Goal: Task Accomplishment & Management: Manage account settings

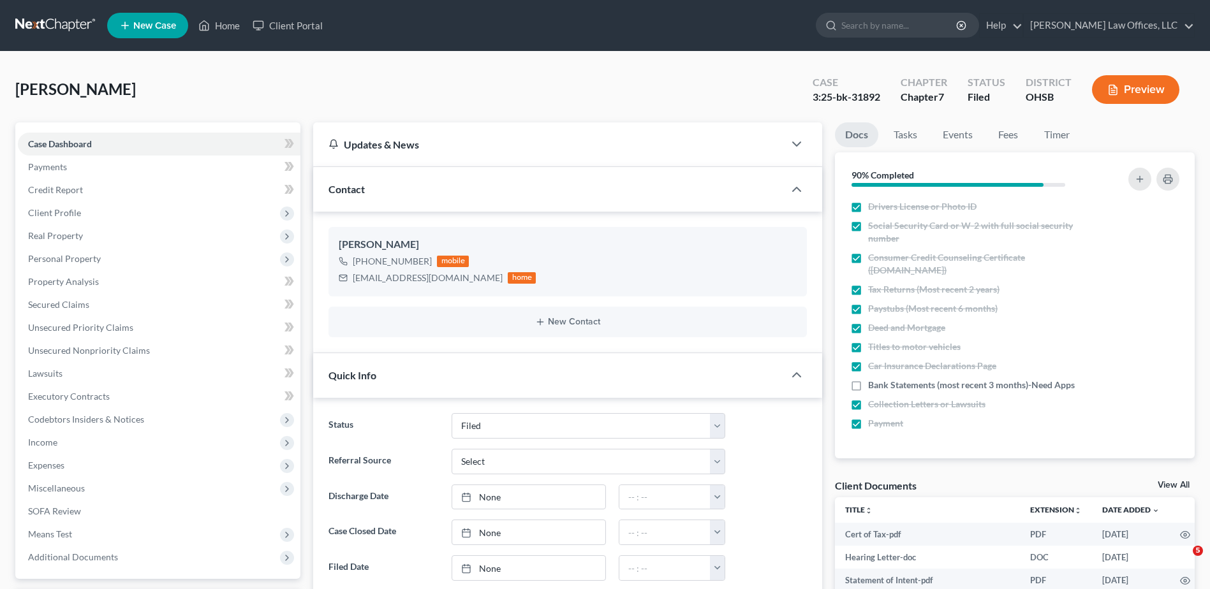
select select "3"
click at [223, 27] on link "Home" at bounding box center [219, 25] width 54 height 23
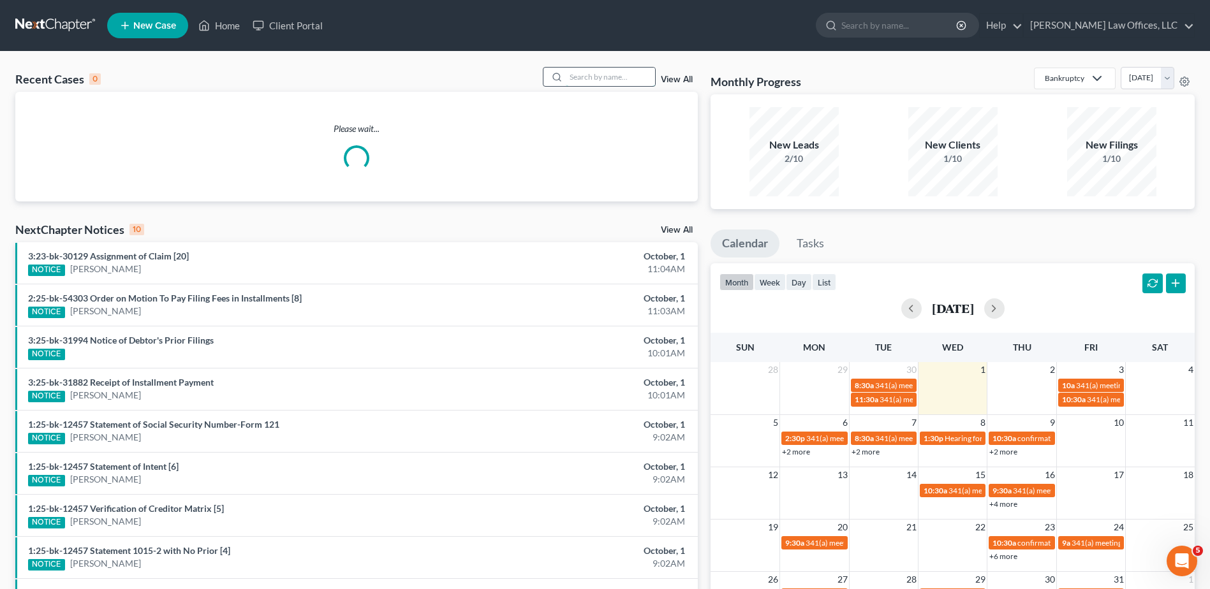
click at [591, 78] on input "search" at bounding box center [610, 77] width 89 height 18
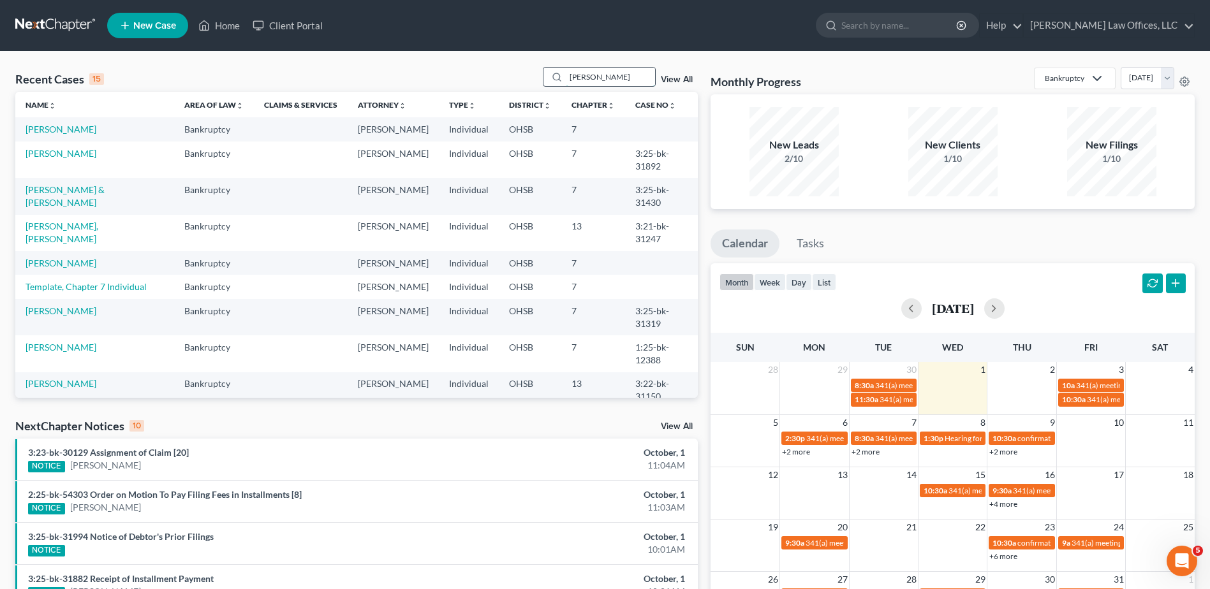
type input "[PERSON_NAME]"
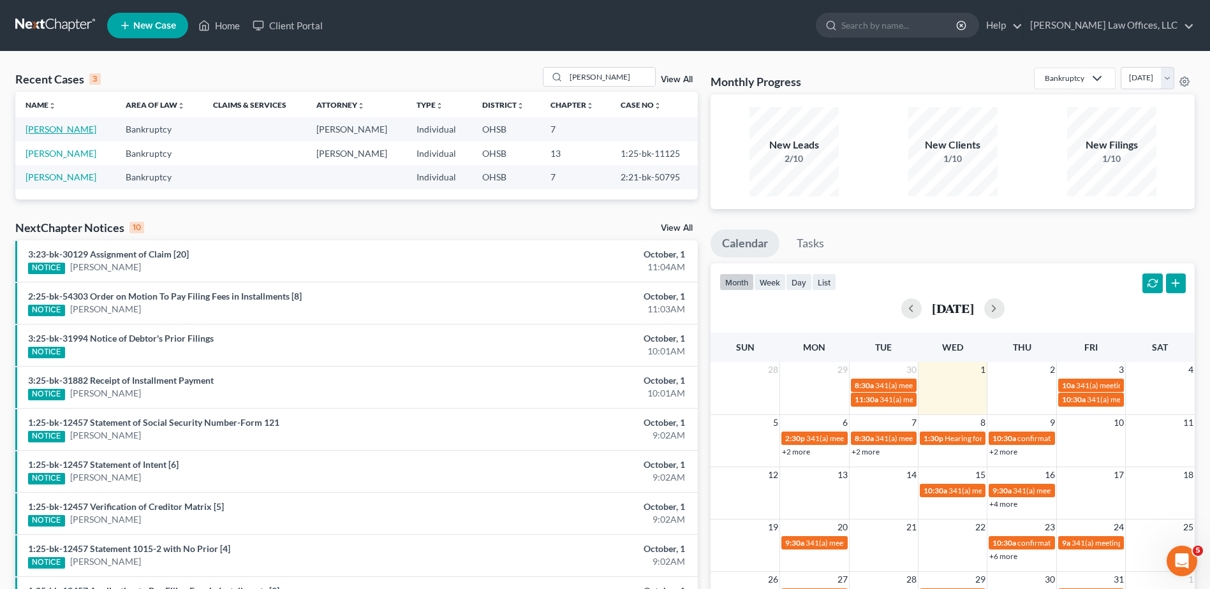
click at [76, 131] on link "[PERSON_NAME]" at bounding box center [61, 129] width 71 height 11
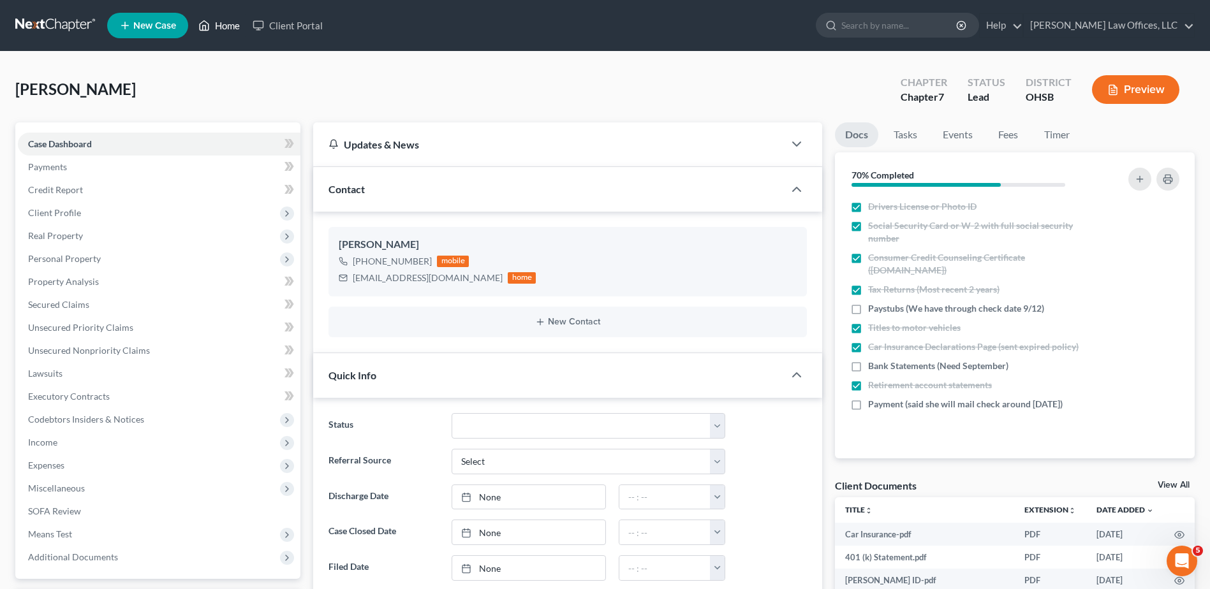
click at [223, 27] on link "Home" at bounding box center [219, 25] width 54 height 23
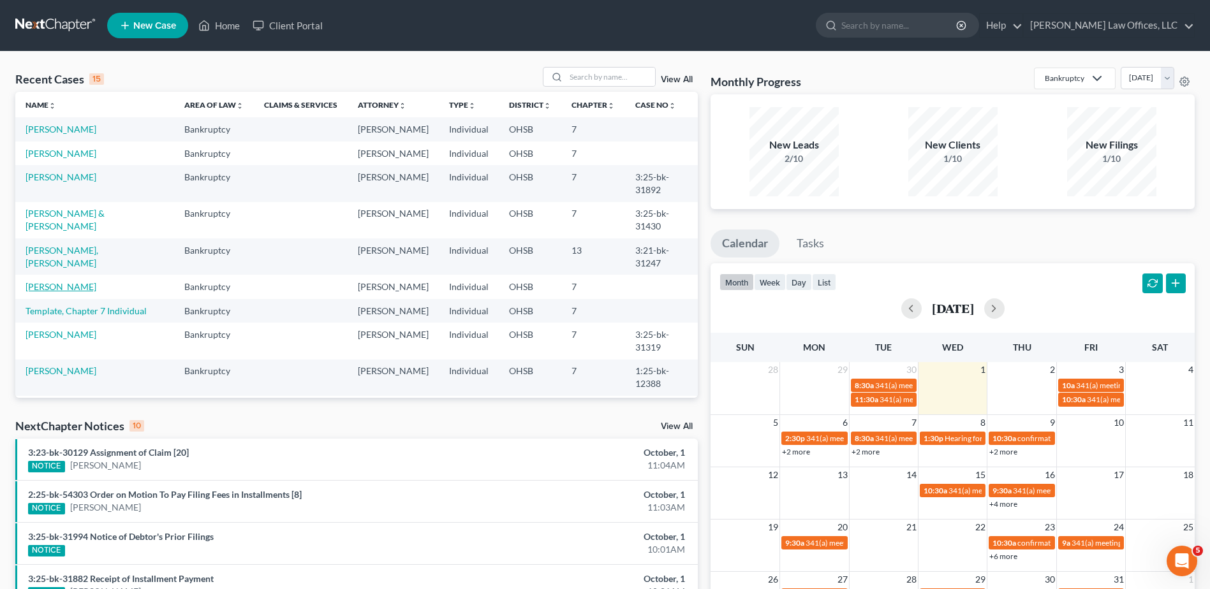
click at [30, 292] on link "[PERSON_NAME]" at bounding box center [61, 286] width 71 height 11
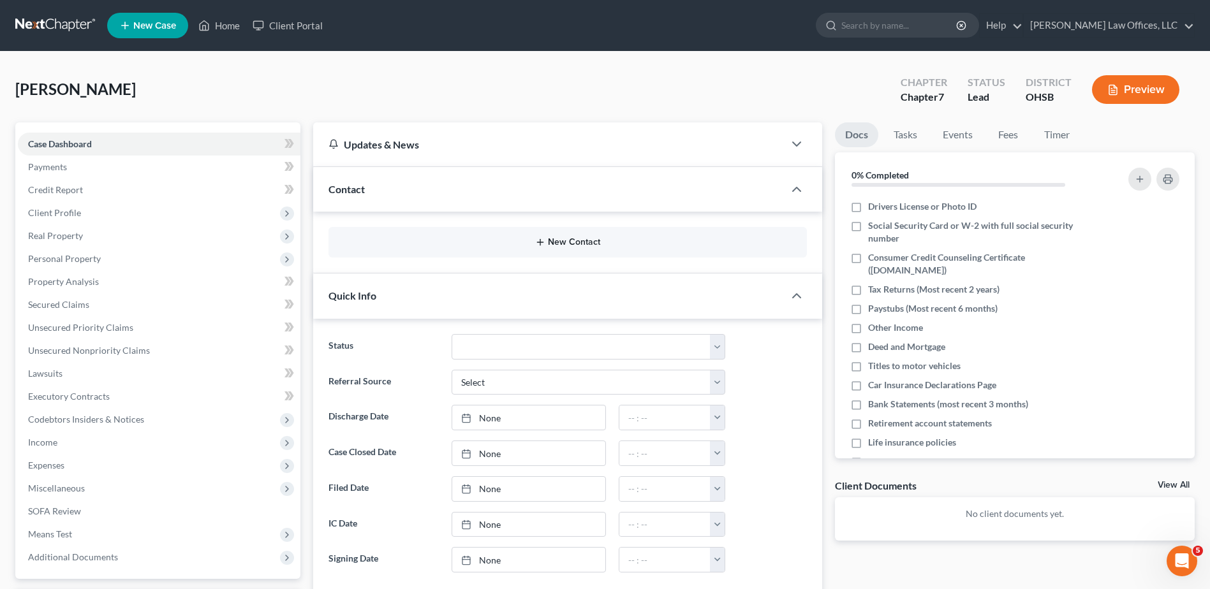
click at [566, 242] on button "New Contact" at bounding box center [568, 242] width 458 height 10
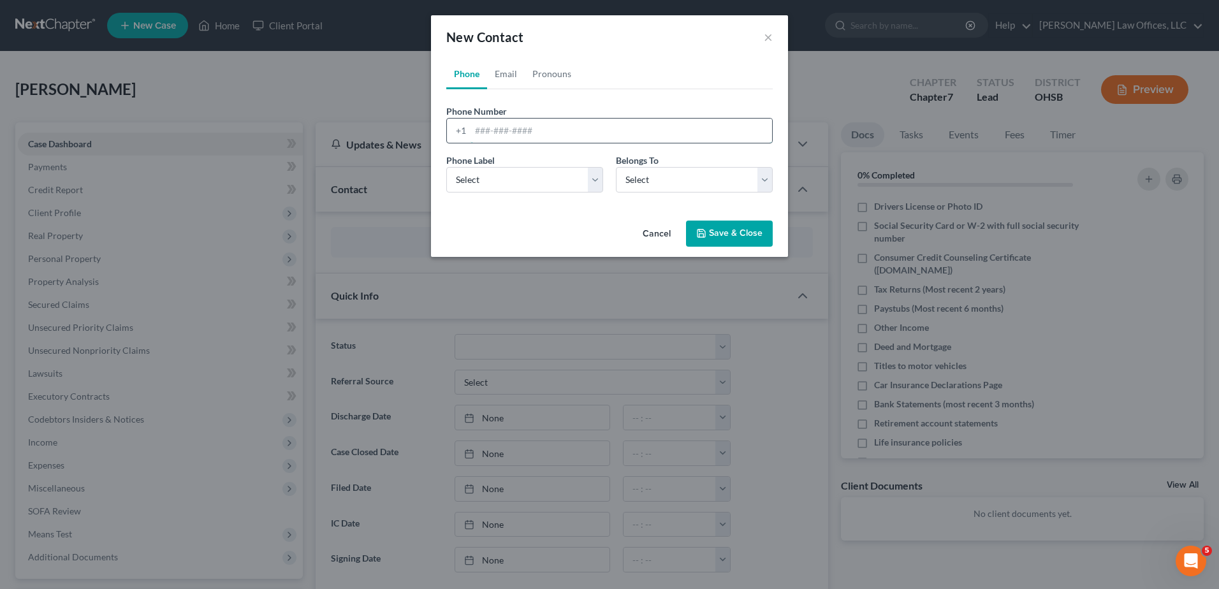
click at [524, 128] on input "tel" at bounding box center [622, 131] width 302 height 24
type input "[PHONE_NUMBER]"
click at [506, 184] on select "Select Mobile Home Work Other" at bounding box center [524, 180] width 157 height 26
select select "0"
click at [446, 167] on select "Select Mobile Home Work Other" at bounding box center [524, 180] width 157 height 26
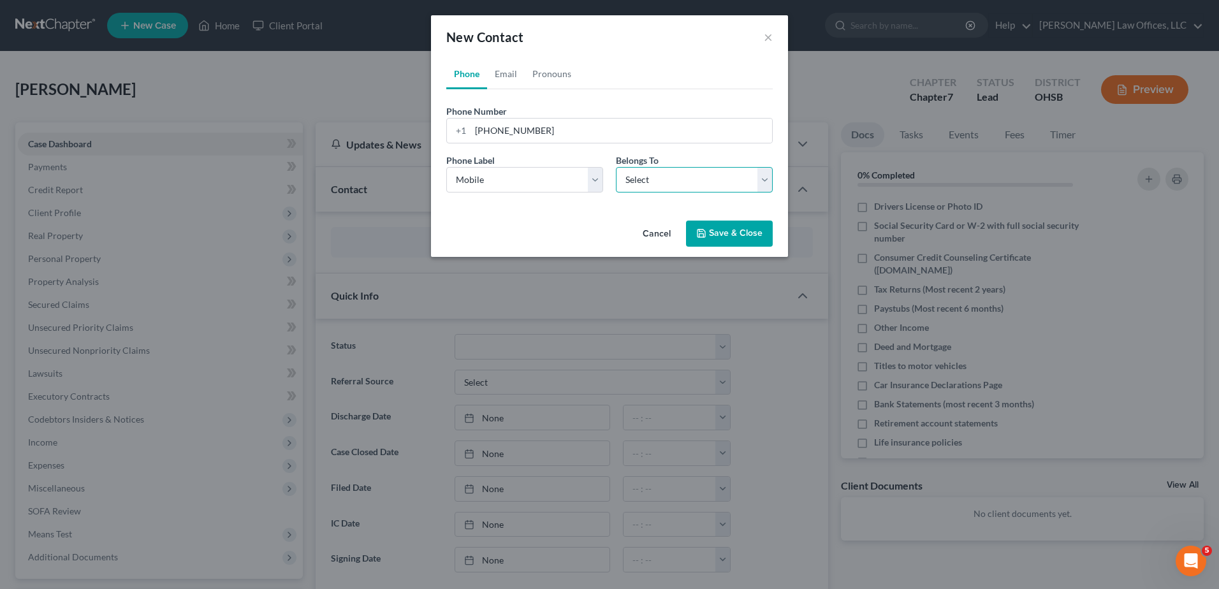
click at [663, 187] on select "Select Client Other" at bounding box center [694, 180] width 157 height 26
select select "0"
click at [616, 167] on select "Select Client Other" at bounding box center [694, 180] width 157 height 26
select select "0"
drag, startPoint x: 508, startPoint y: 78, endPoint x: 510, endPoint y: 89, distance: 10.9
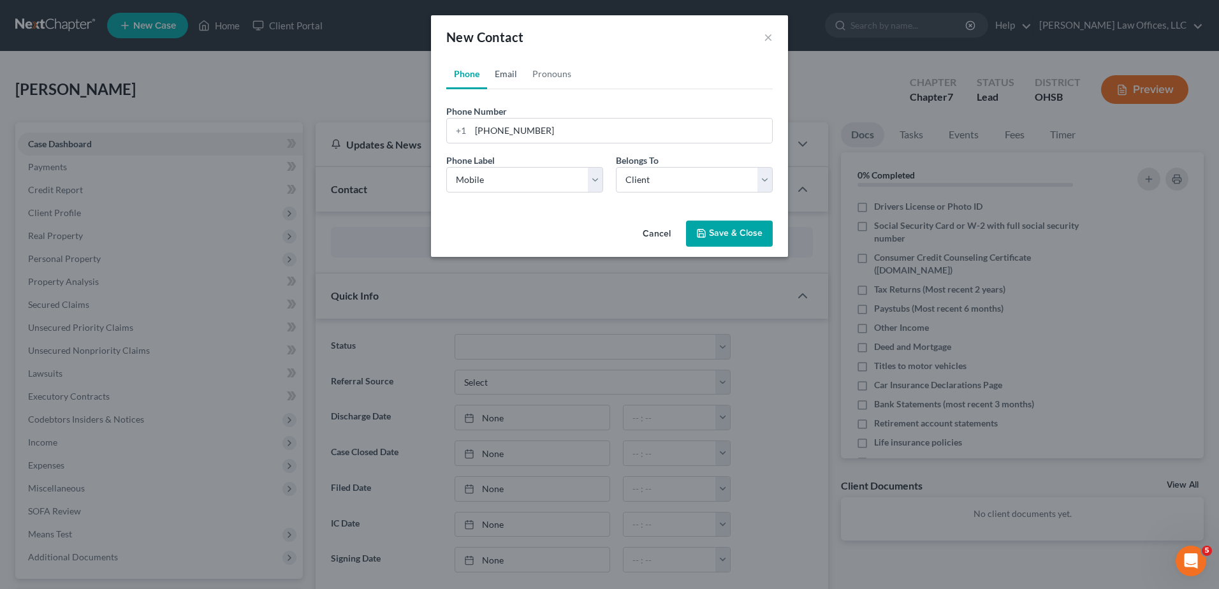
click at [508, 78] on link "Email" at bounding box center [506, 74] width 38 height 31
click at [507, 135] on input "email" at bounding box center [622, 131] width 302 height 24
click at [594, 124] on input "[EMAIL_ADDRESS][DOMAIN_NAME]" at bounding box center [622, 131] width 302 height 24
type input "[EMAIL_ADDRESS][DOMAIN_NAME]"
click at [592, 101] on div "Phone Number * [PHONE_NUMBER] Ext. Phone Label * Select Mobile Home Work Other …" at bounding box center [609, 146] width 327 height 114
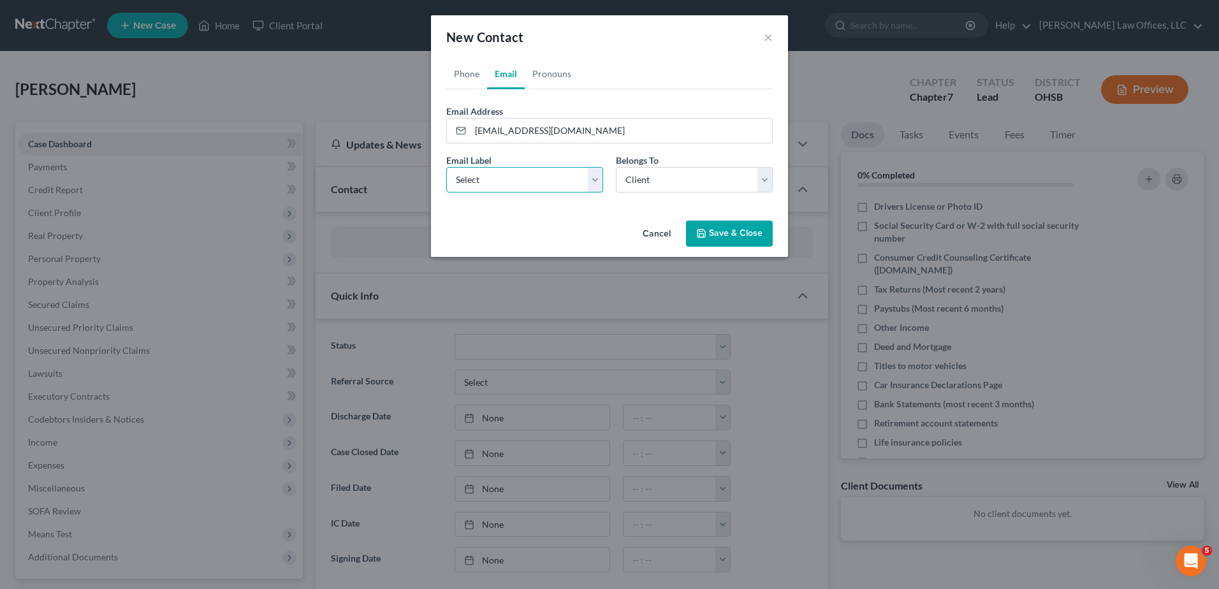
click at [507, 181] on select "Select Home Work Other" at bounding box center [524, 180] width 157 height 26
select select "0"
click at [446, 167] on select "Select Home Work Other" at bounding box center [524, 180] width 157 height 26
click at [725, 235] on button "Save & Close" at bounding box center [729, 234] width 87 height 27
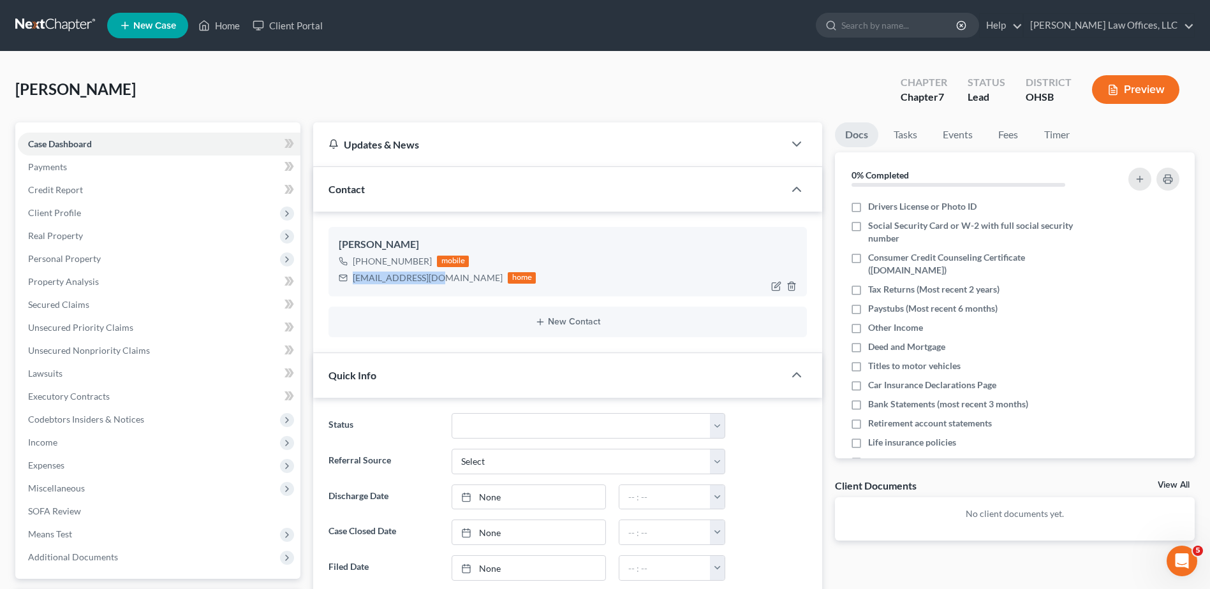
drag, startPoint x: 433, startPoint y: 280, endPoint x: 353, endPoint y: 279, distance: 79.7
click at [353, 279] on div "[EMAIL_ADDRESS][DOMAIN_NAME]" at bounding box center [428, 278] width 150 height 13
copy div "[EMAIL_ADDRESS][DOMAIN_NAME]"
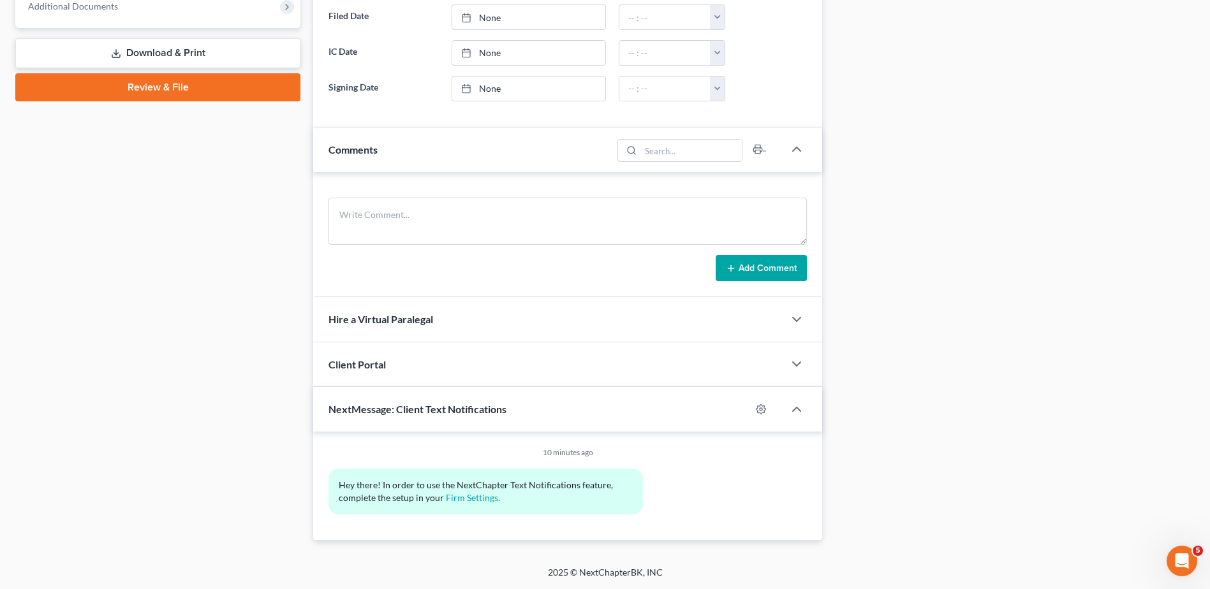
click at [450, 369] on div "Client Portal" at bounding box center [548, 365] width 471 height 44
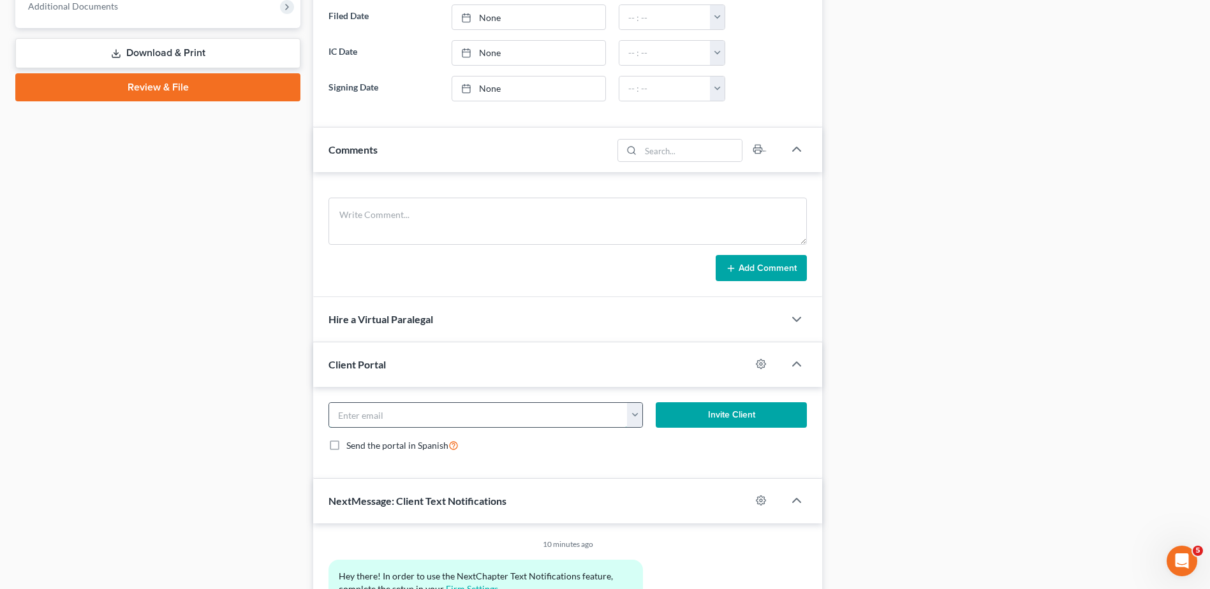
paste input "[EMAIL_ADDRESS][DOMAIN_NAME]"
type input "[EMAIL_ADDRESS][DOMAIN_NAME]"
click at [587, 455] on form "[EMAIL_ADDRESS][DOMAIN_NAME] [EMAIL_ADDRESS][DOMAIN_NAME] Invite Client Send th…" at bounding box center [567, 432] width 491 height 61
click at [733, 416] on button "Invite Client" at bounding box center [731, 415] width 151 height 26
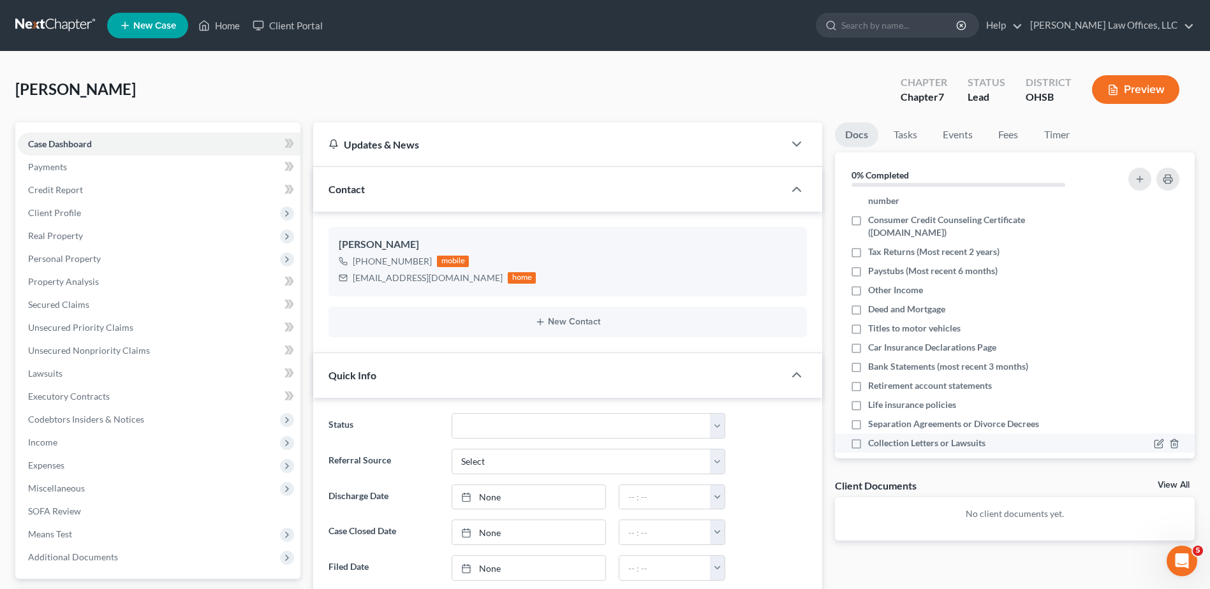
scroll to position [71, 0]
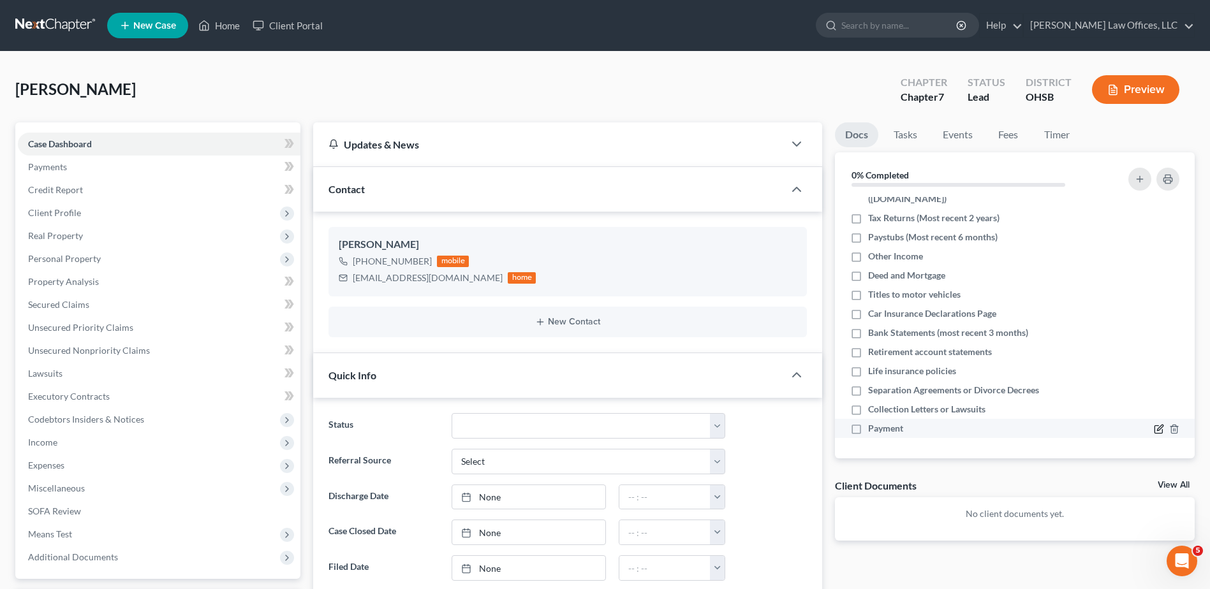
click at [1154, 430] on icon "button" at bounding box center [1159, 429] width 10 height 10
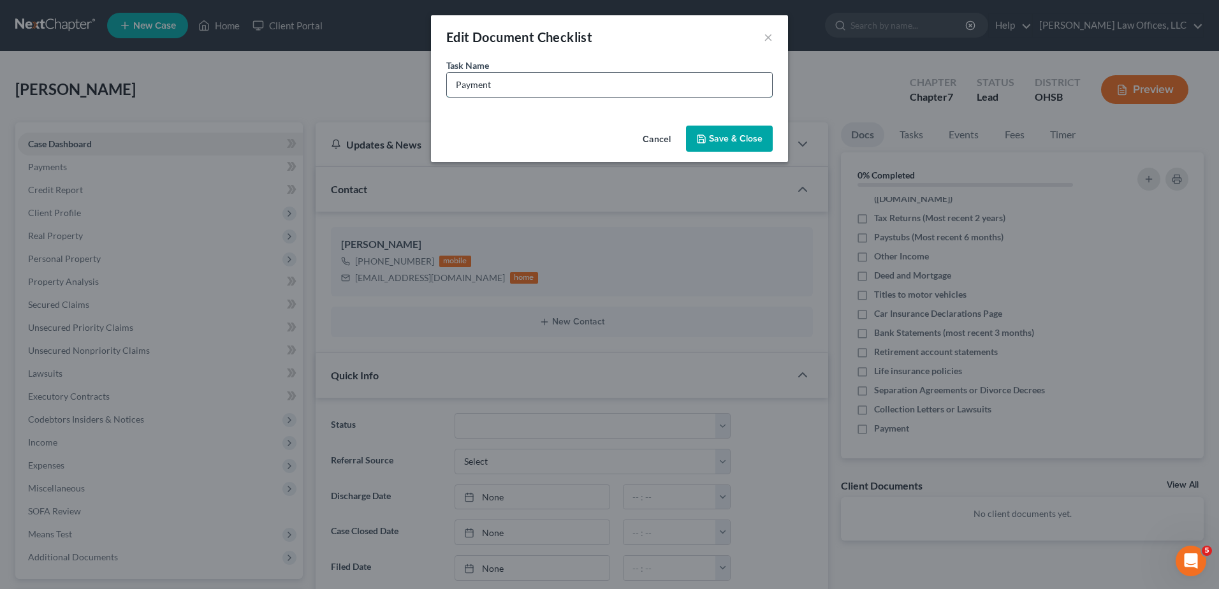
click at [506, 87] on input "Payment" at bounding box center [609, 85] width 325 height 24
type input "Payment (Paid $988 on [DATE])"
click at [730, 142] on button "Save & Close" at bounding box center [729, 139] width 87 height 27
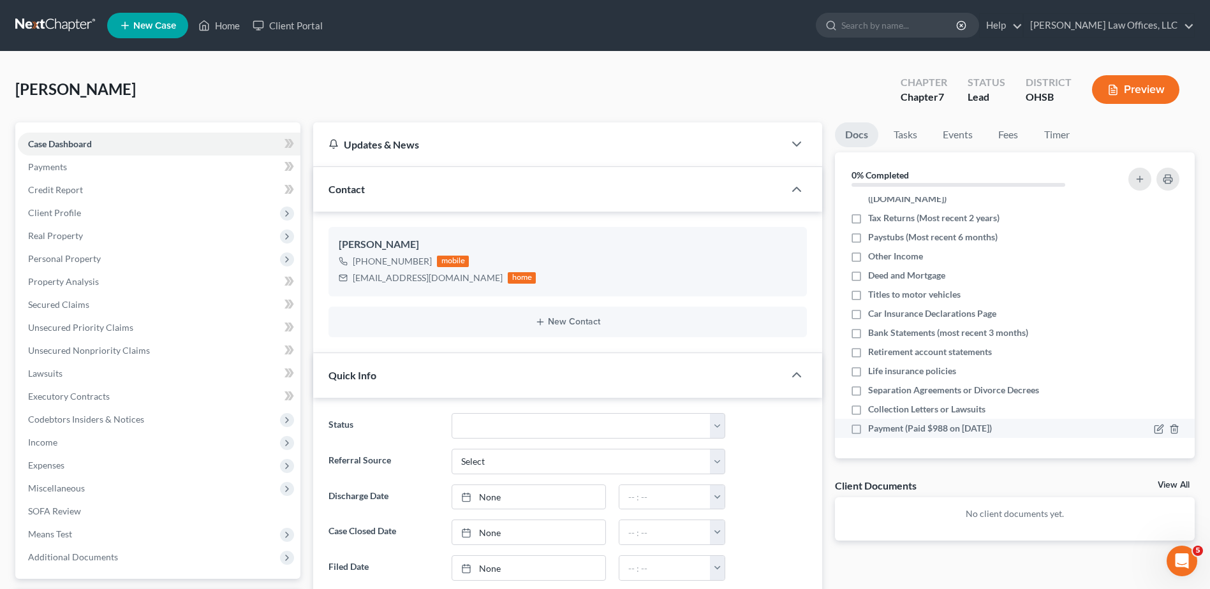
click at [868, 430] on label "Payment (Paid $988 on [DATE])" at bounding box center [930, 428] width 124 height 13
click at [873, 430] on input "Payment (Paid $988 on [DATE])" at bounding box center [877, 426] width 8 height 8
checkbox input "true"
click at [225, 26] on link "Home" at bounding box center [219, 25] width 54 height 23
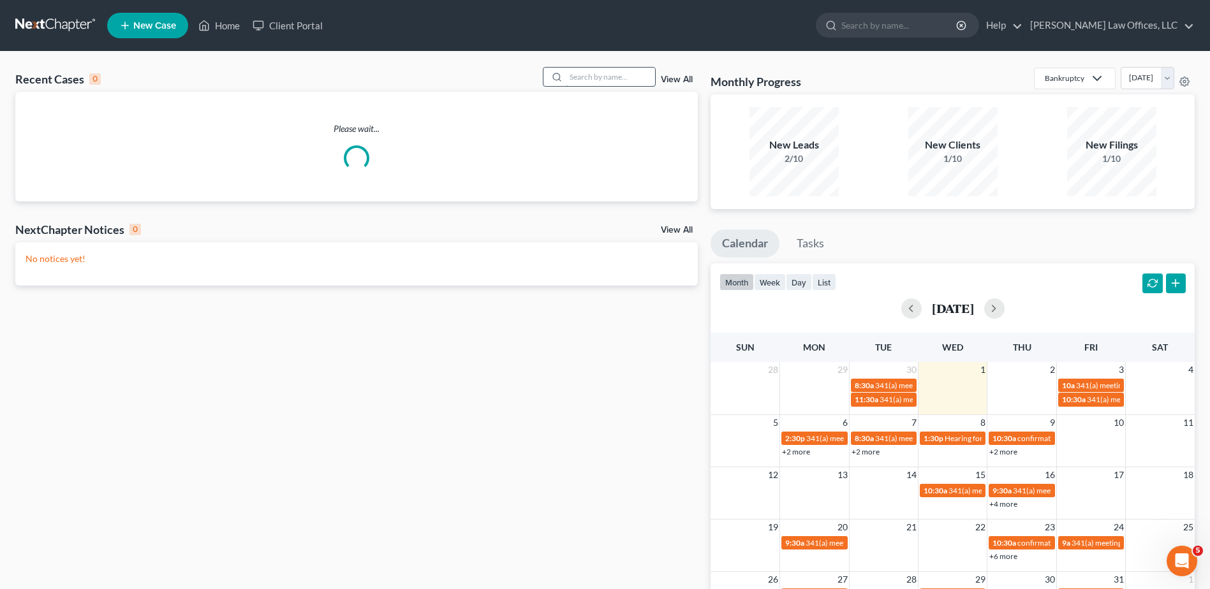
click at [581, 77] on input "search" at bounding box center [610, 77] width 89 height 18
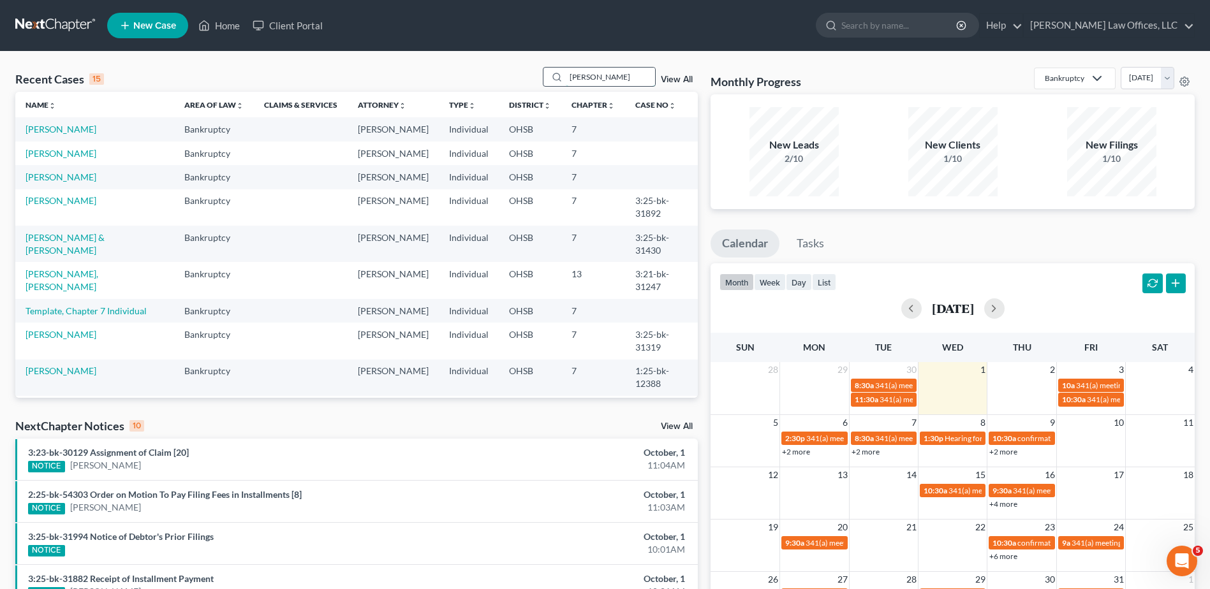
type input "[PERSON_NAME]"
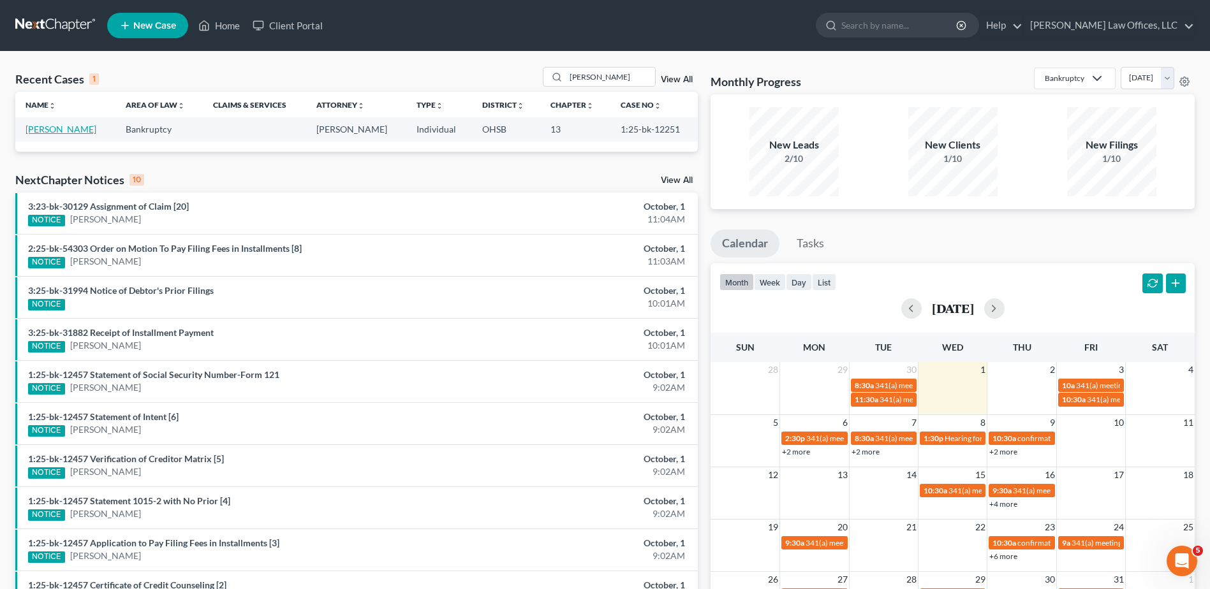
click at [66, 128] on link "[PERSON_NAME]" at bounding box center [61, 129] width 71 height 11
select select "4"
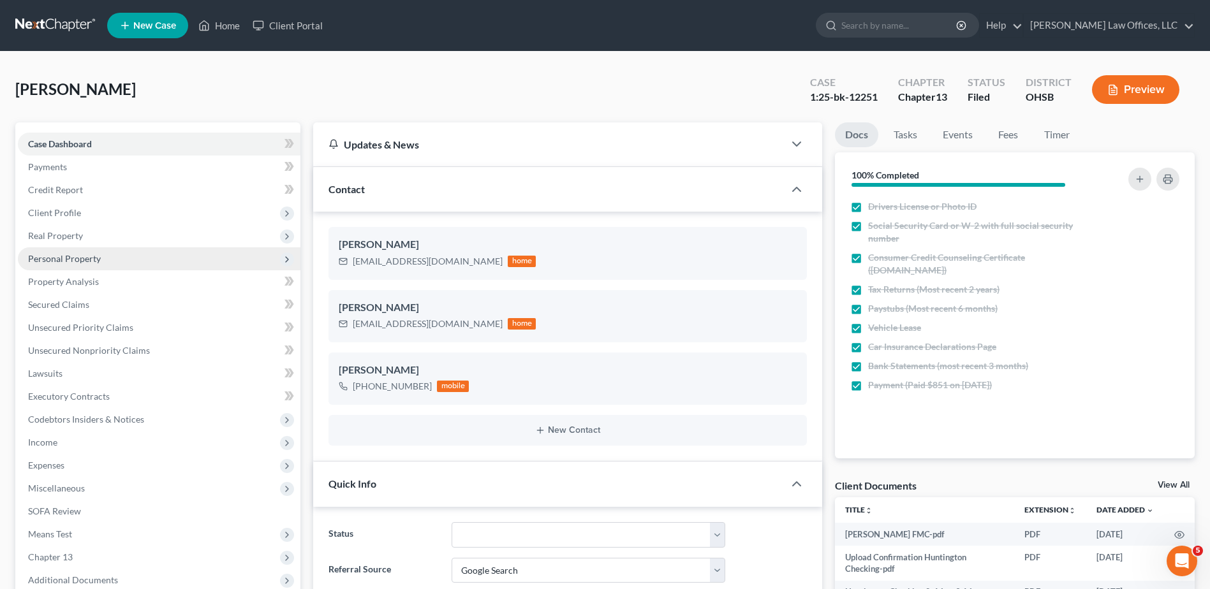
click at [70, 256] on span "Personal Property" at bounding box center [64, 258] width 73 height 11
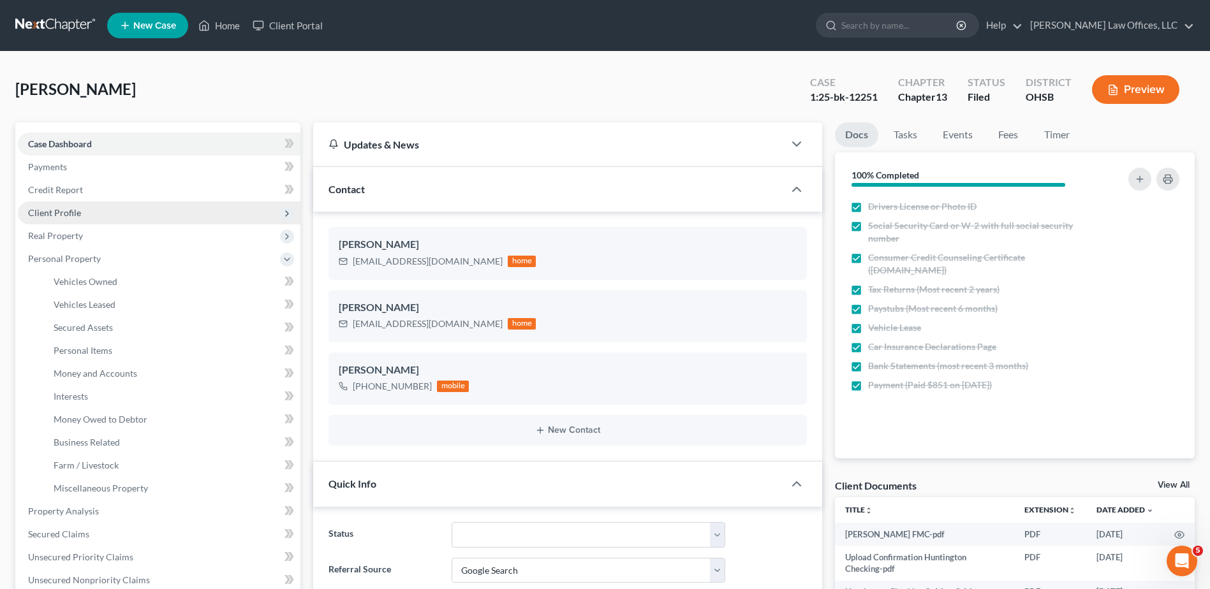
click at [65, 212] on span "Client Profile" at bounding box center [54, 212] width 53 height 11
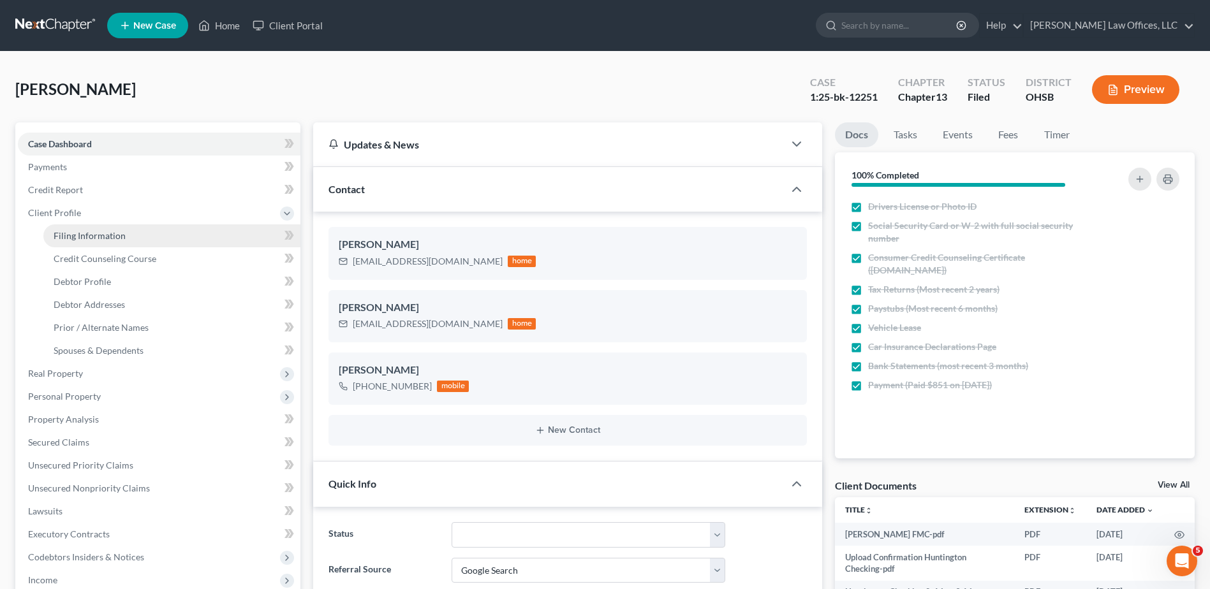
click at [68, 237] on span "Filing Information" at bounding box center [90, 235] width 72 height 11
select select "1"
select select "0"
select select "3"
select select "0"
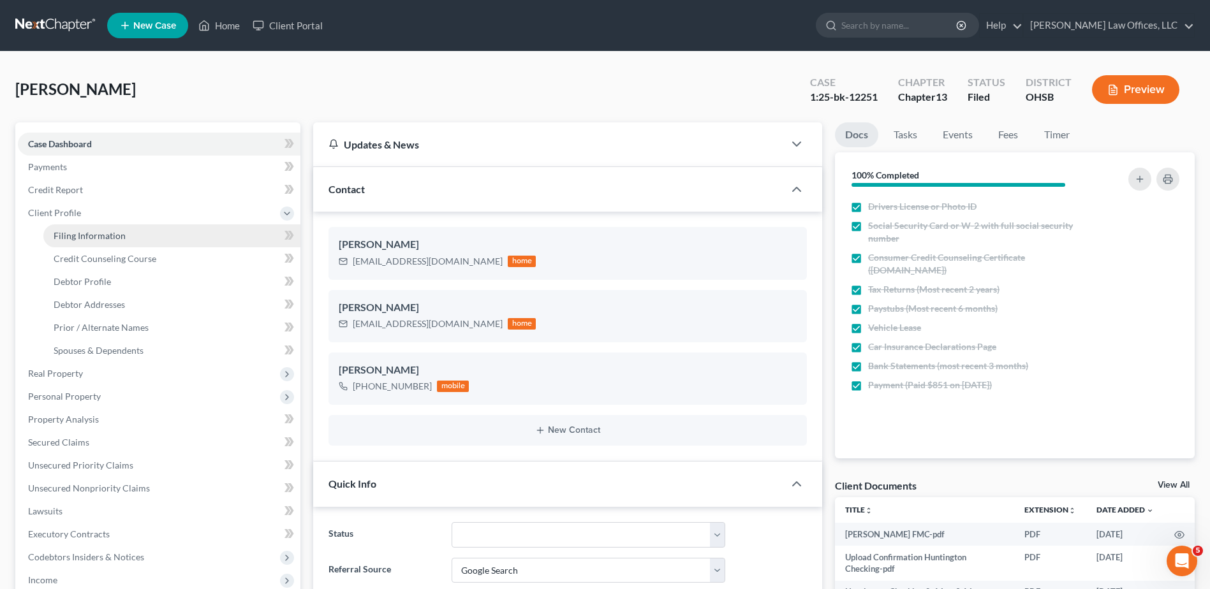
select select "36"
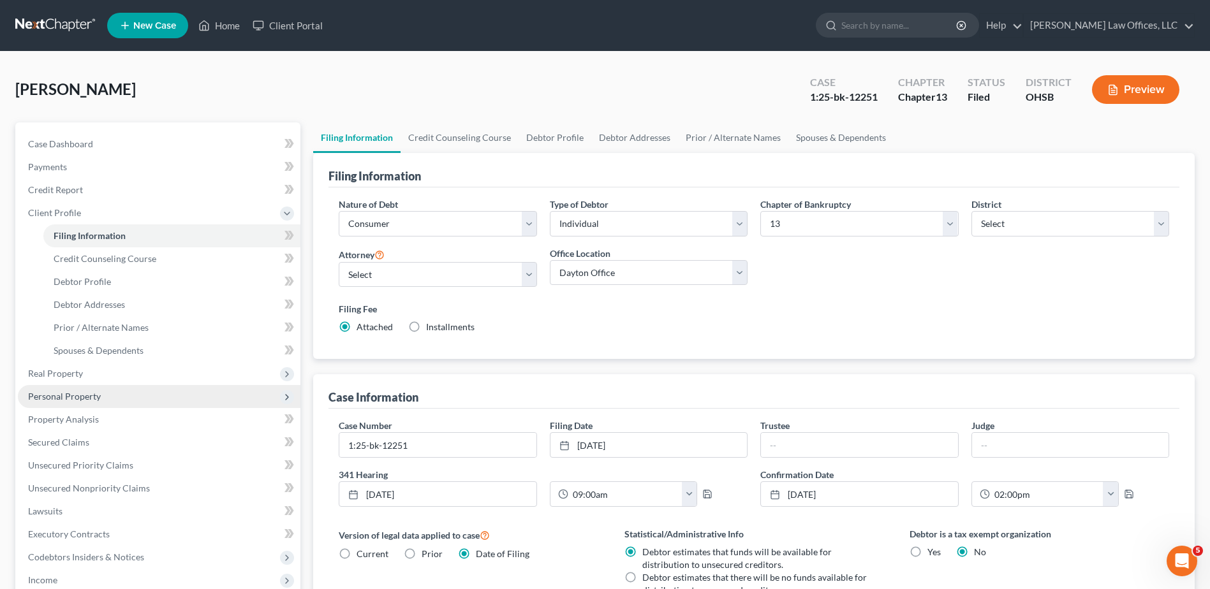
click at [75, 396] on span "Personal Property" at bounding box center [64, 396] width 73 height 11
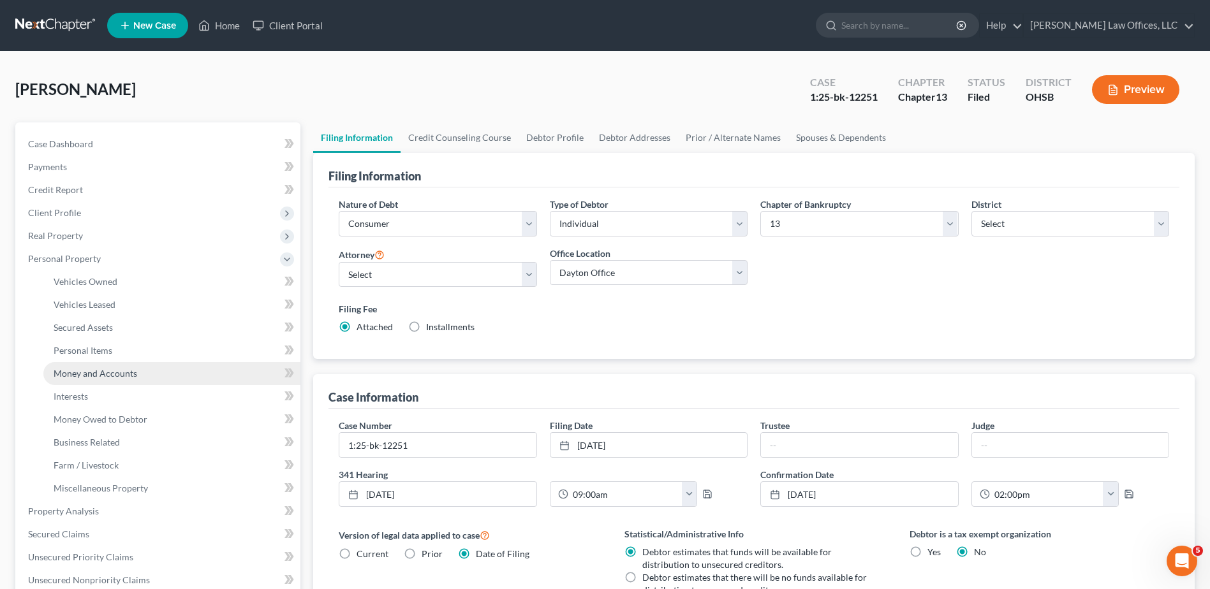
click at [109, 370] on span "Money and Accounts" at bounding box center [96, 373] width 84 height 11
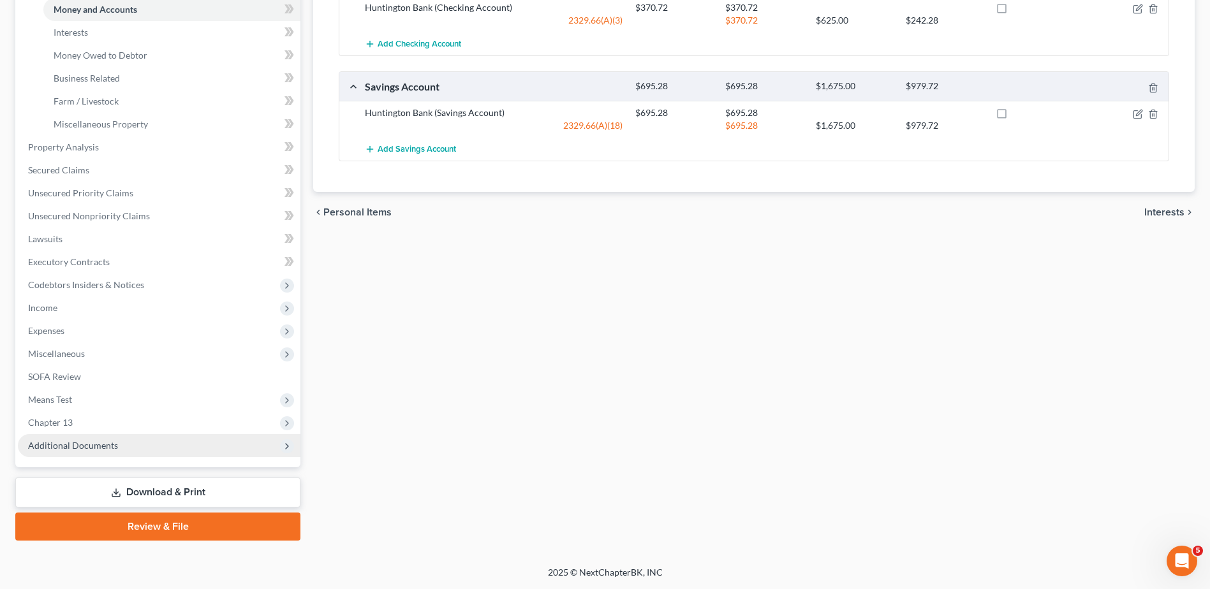
click at [85, 445] on span "Additional Documents" at bounding box center [73, 445] width 90 height 11
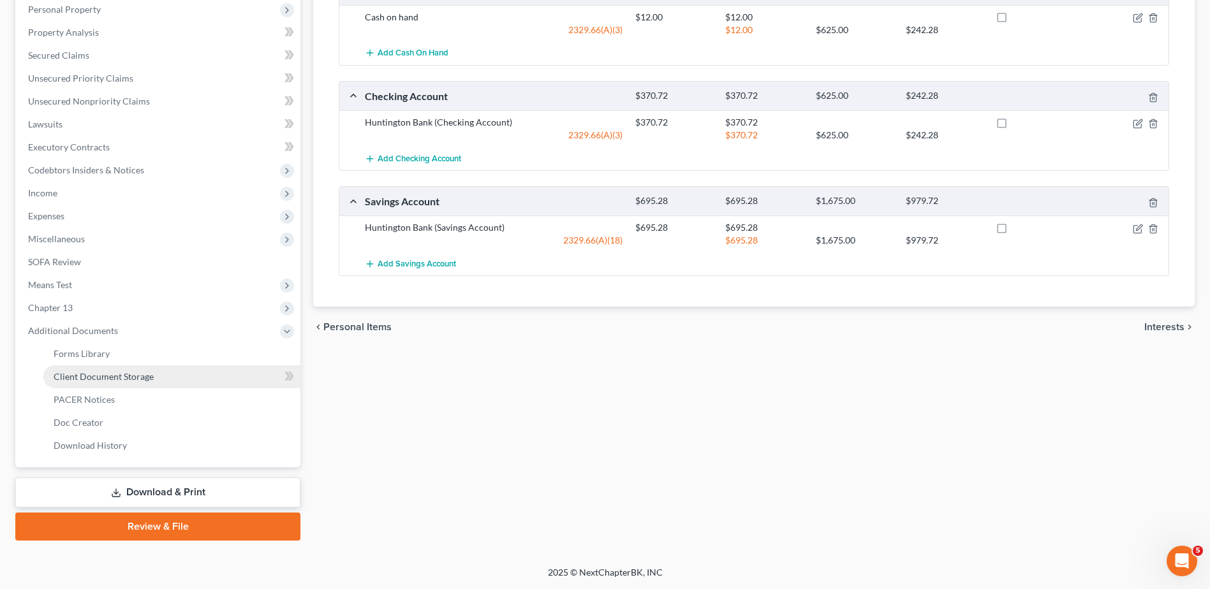
click at [105, 376] on span "Client Document Storage" at bounding box center [104, 376] width 100 height 11
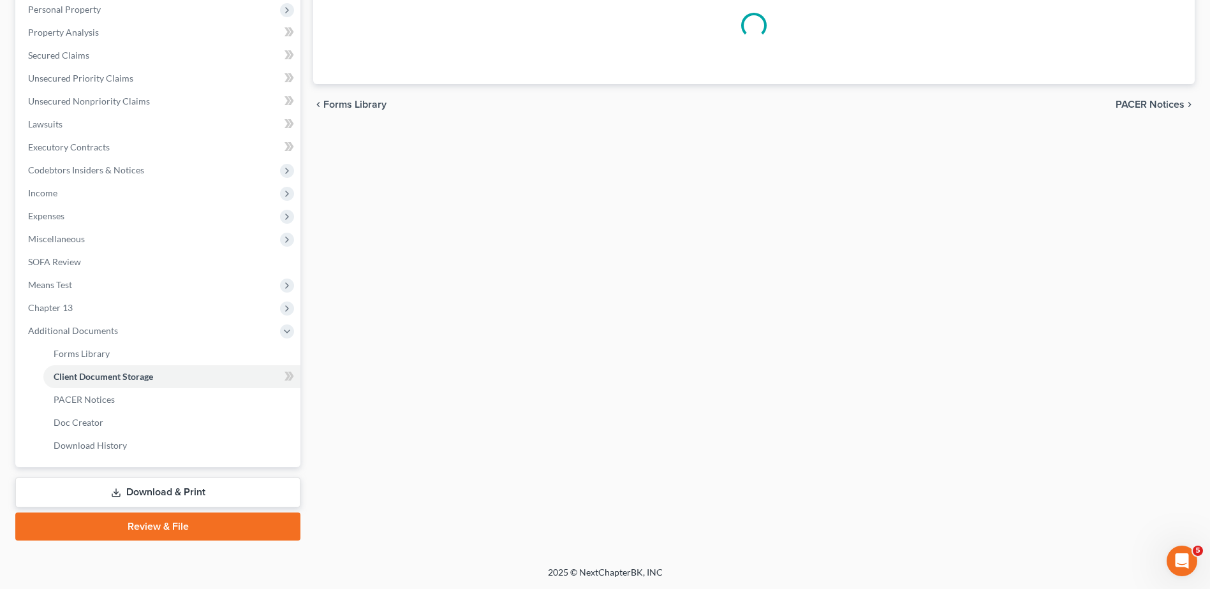
scroll to position [184, 0]
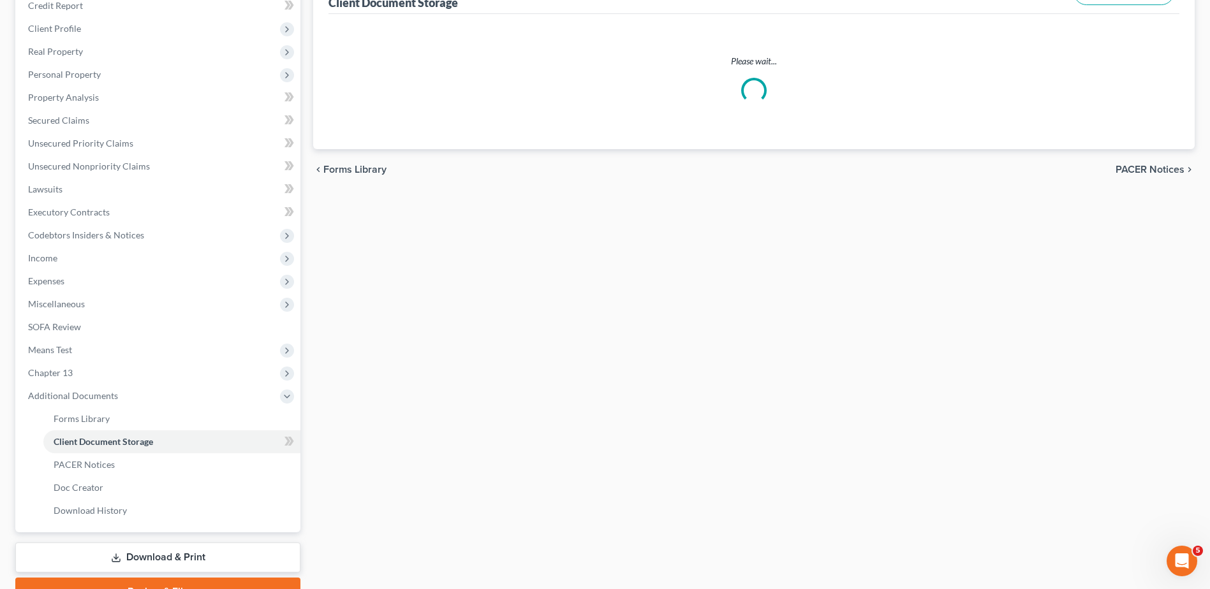
select select "7"
select select "52"
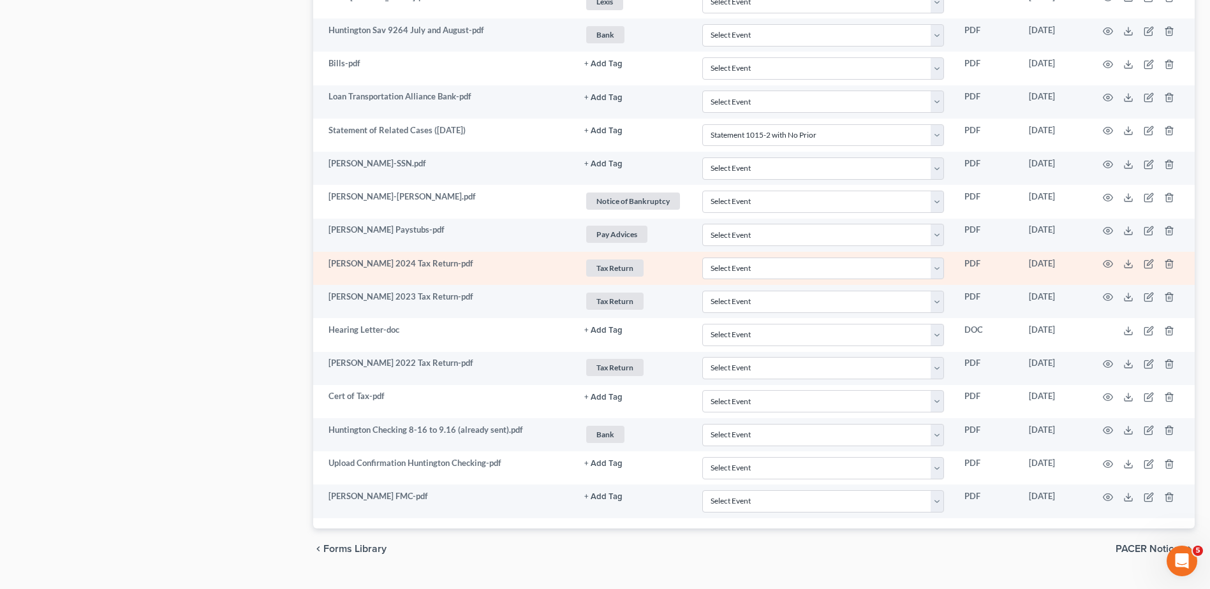
scroll to position [1751, 0]
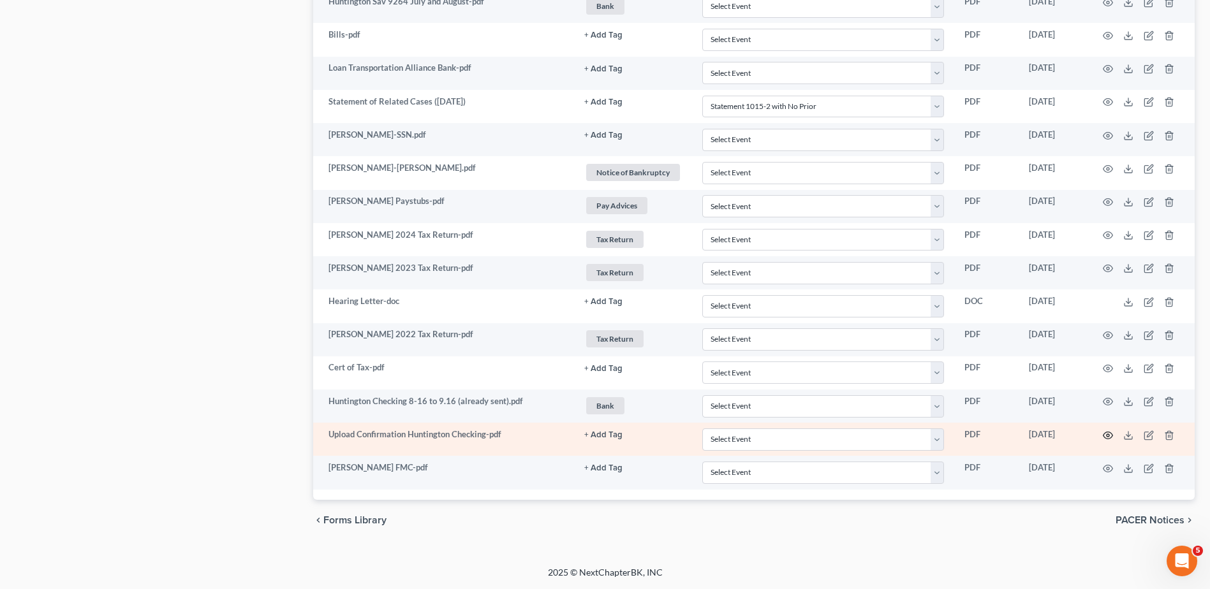
click at [1108, 432] on icon "button" at bounding box center [1108, 435] width 10 height 7
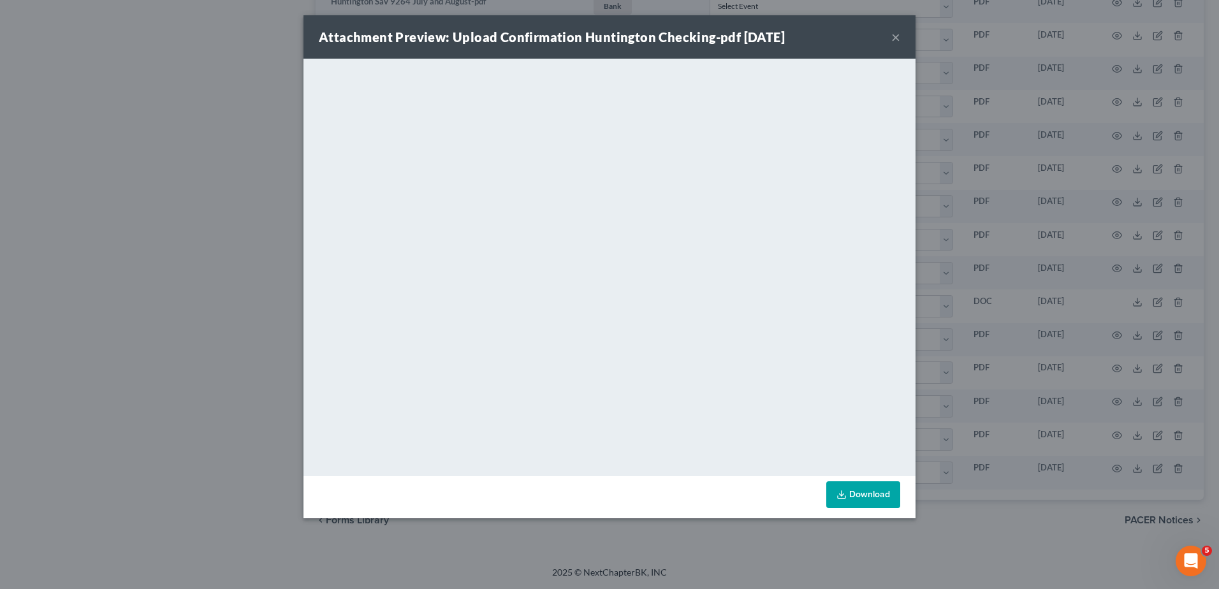
click at [895, 40] on button "×" at bounding box center [896, 36] width 9 height 15
